Goal: Task Accomplishment & Management: Complete application form

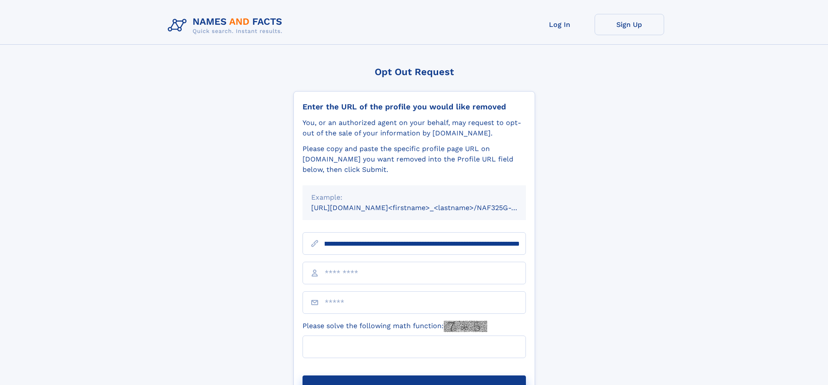
scroll to position [0, 96]
type input "**********"
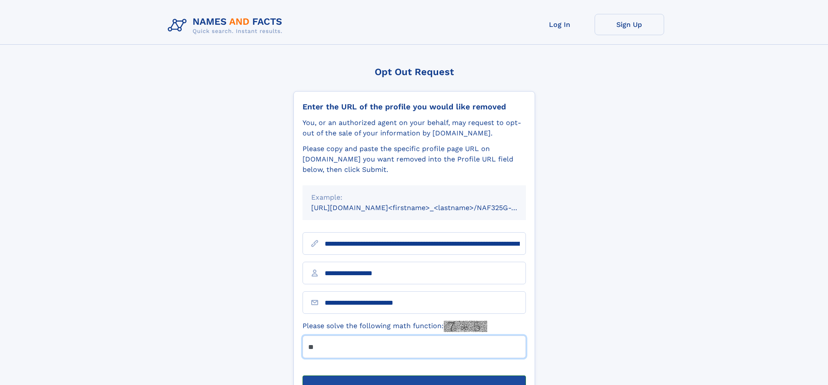
type input "**"
click at [414, 376] on button "Submit Opt Out Request" at bounding box center [413, 390] width 223 height 28
